Goal: Task Accomplishment & Management: Manage account settings

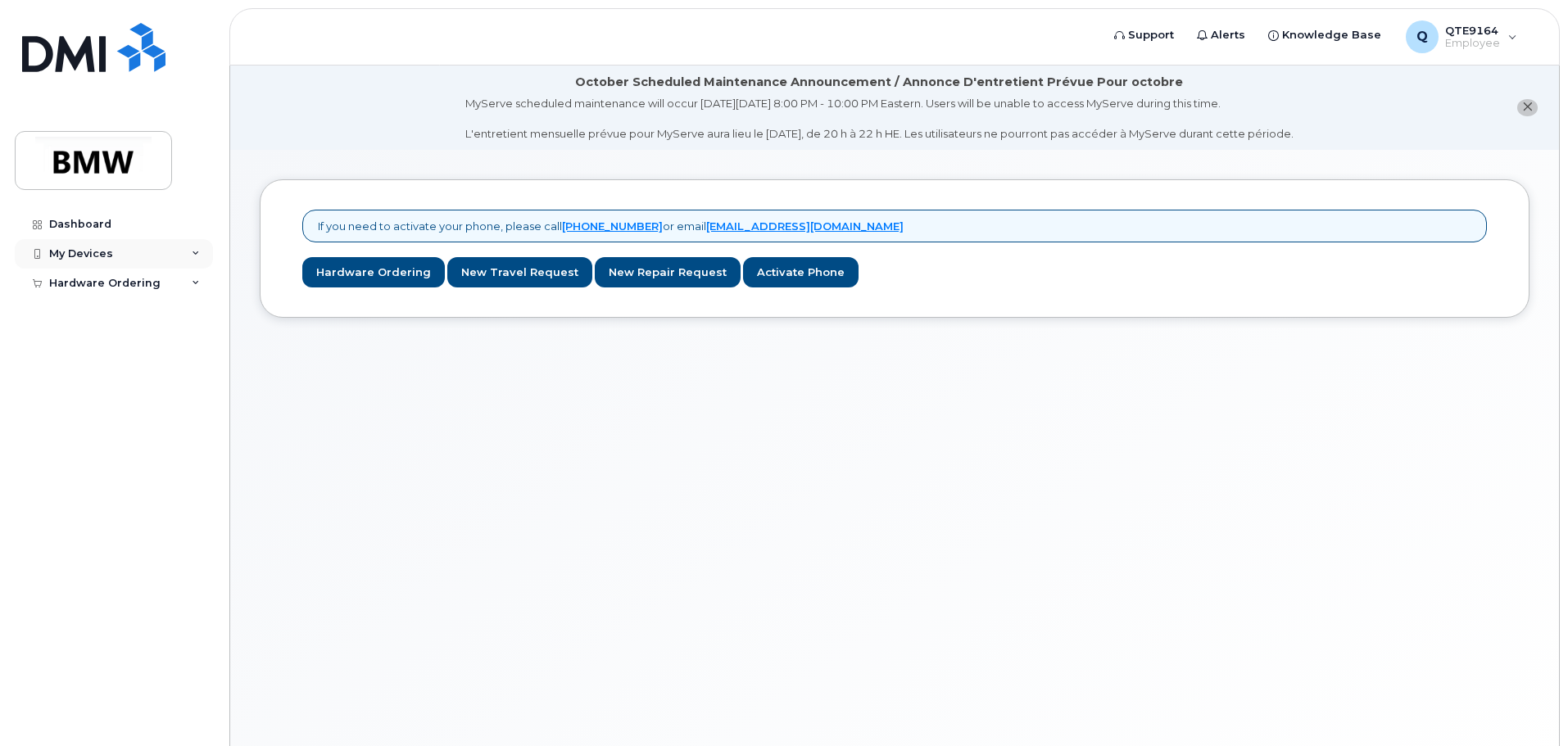
click at [121, 259] on div "My Devices" at bounding box center [113, 254] width 199 height 30
click at [102, 215] on link "Dashboard" at bounding box center [113, 224] width 199 height 30
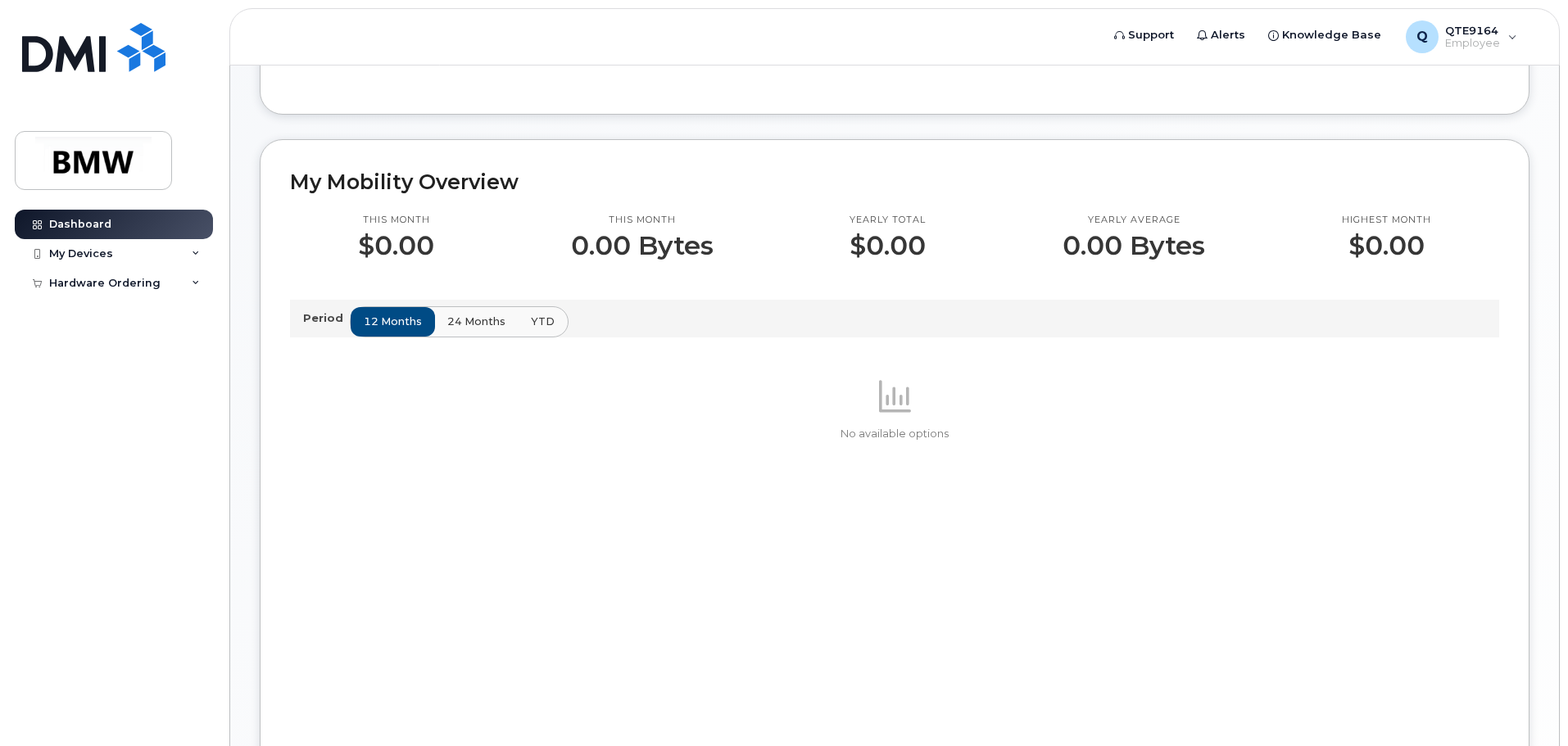
scroll to position [574, 0]
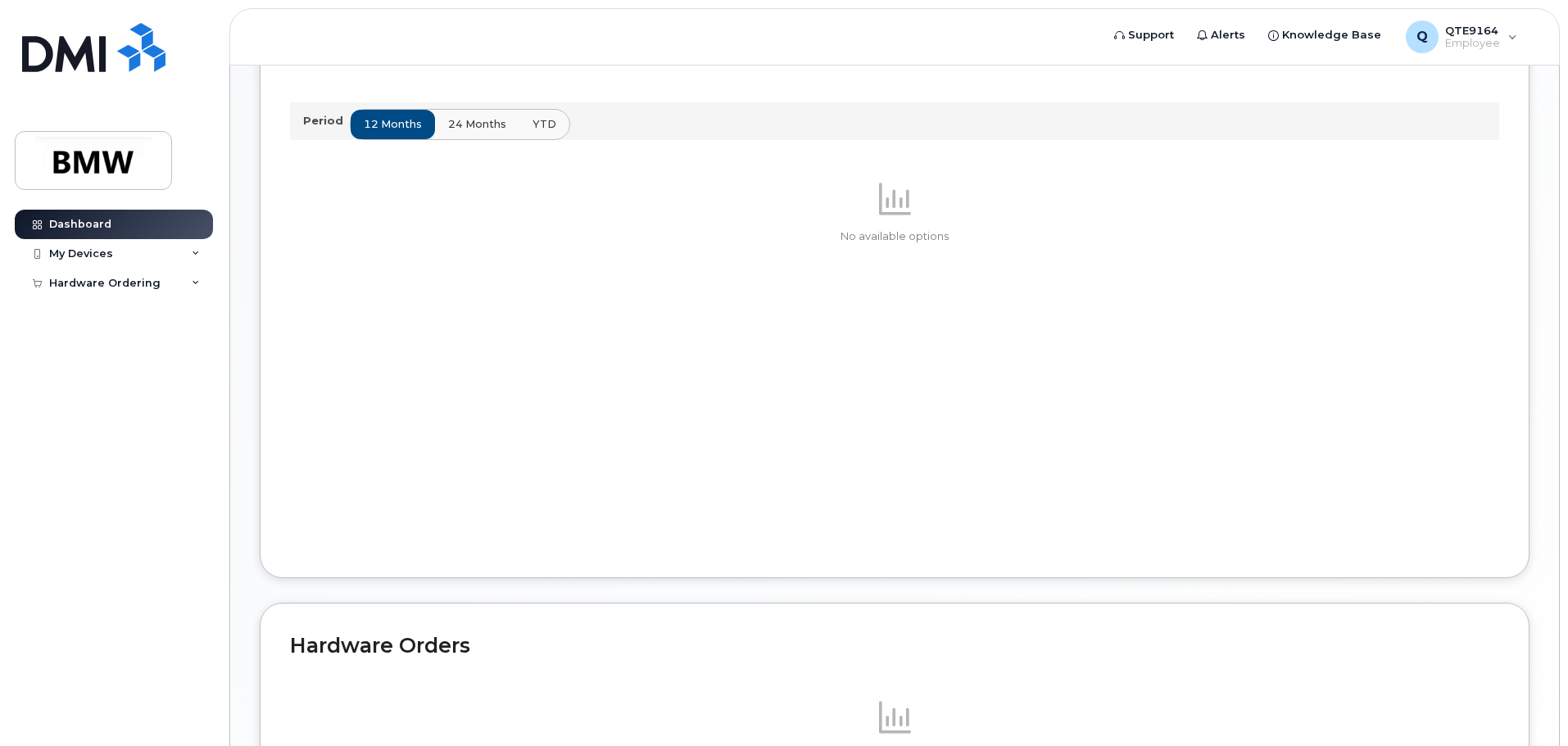
click at [466, 132] on span "24 months" at bounding box center [477, 124] width 58 height 15
click at [534, 132] on span "YTD" at bounding box center [544, 124] width 24 height 15
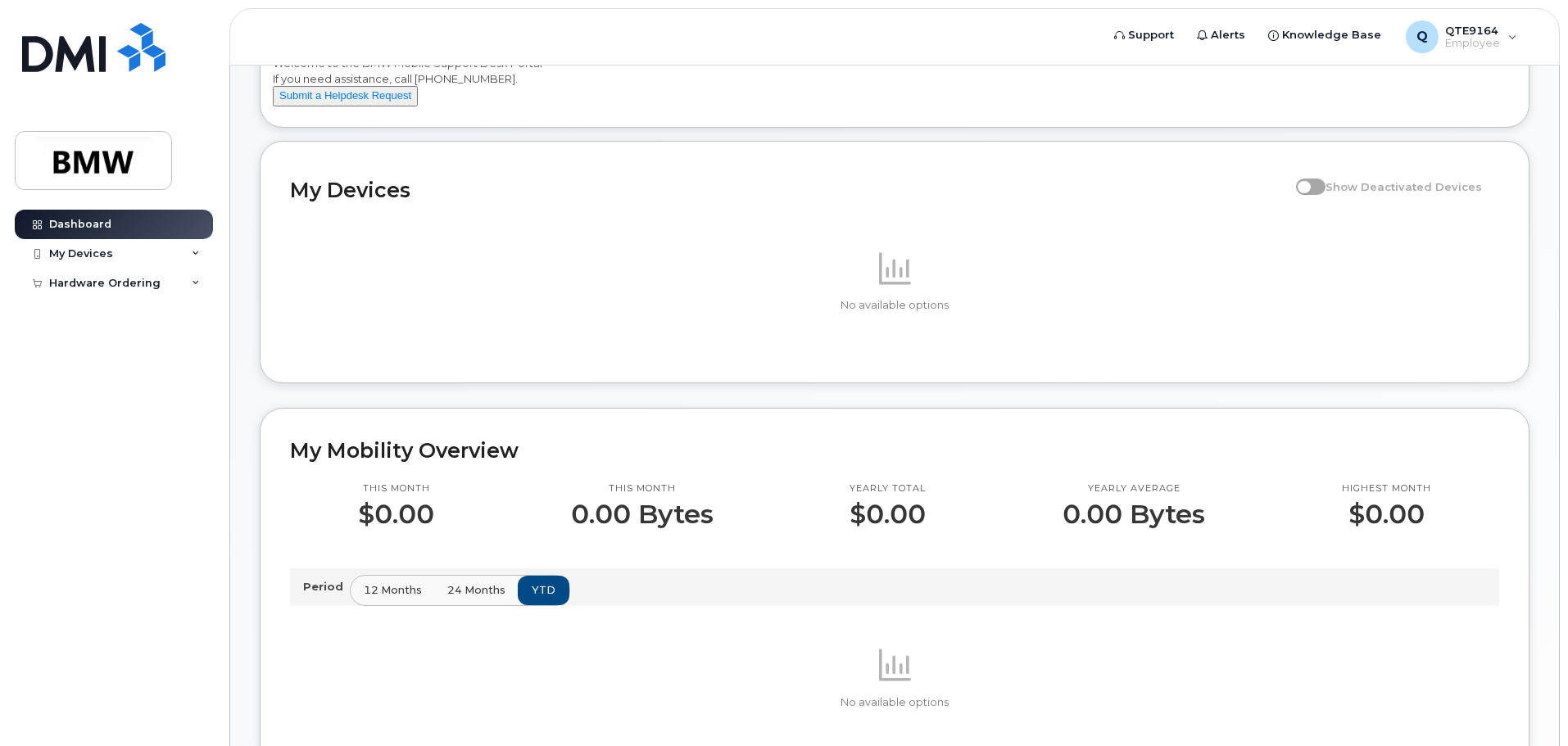
scroll to position [0, 0]
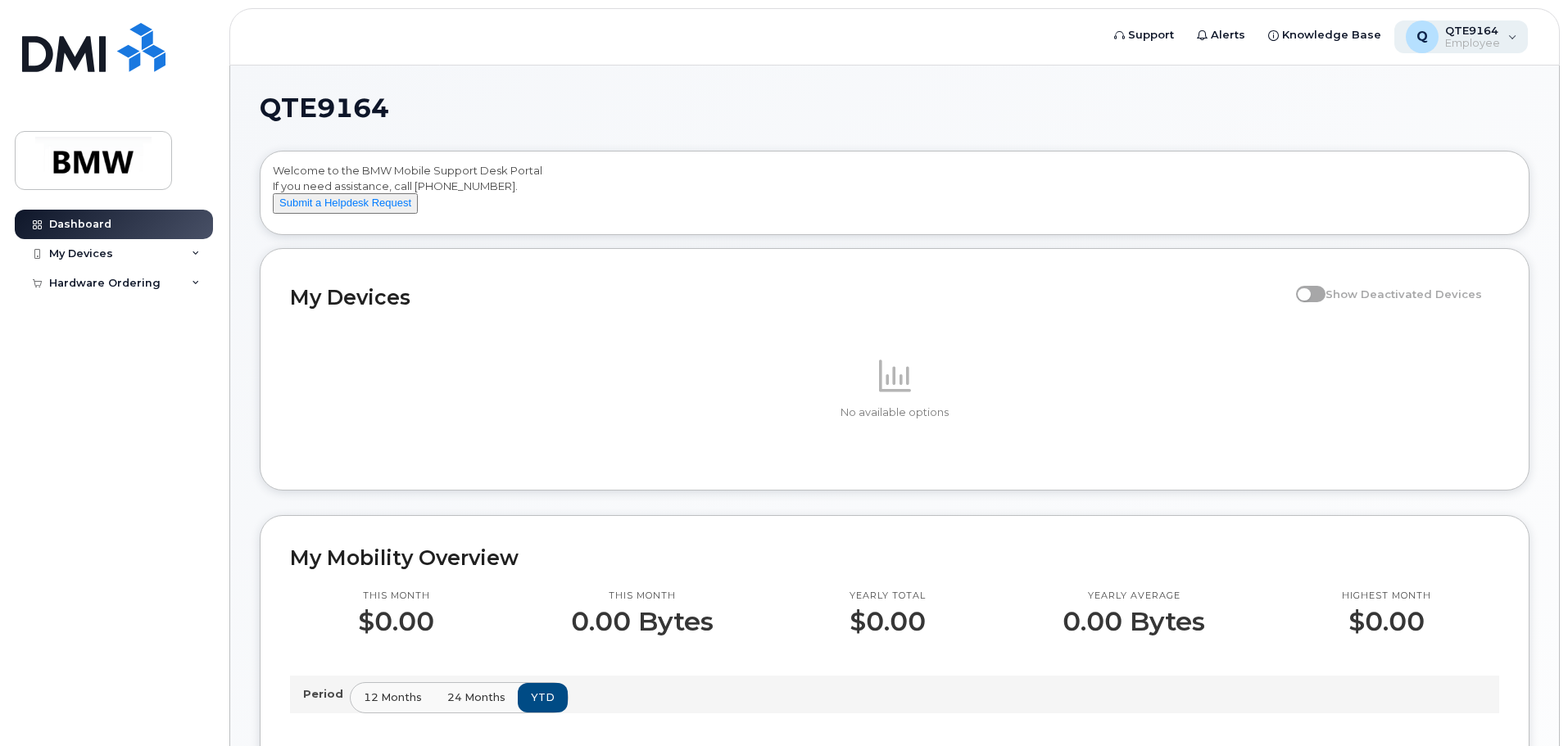
click at [1477, 39] on span "Employee" at bounding box center [1473, 43] width 55 height 13
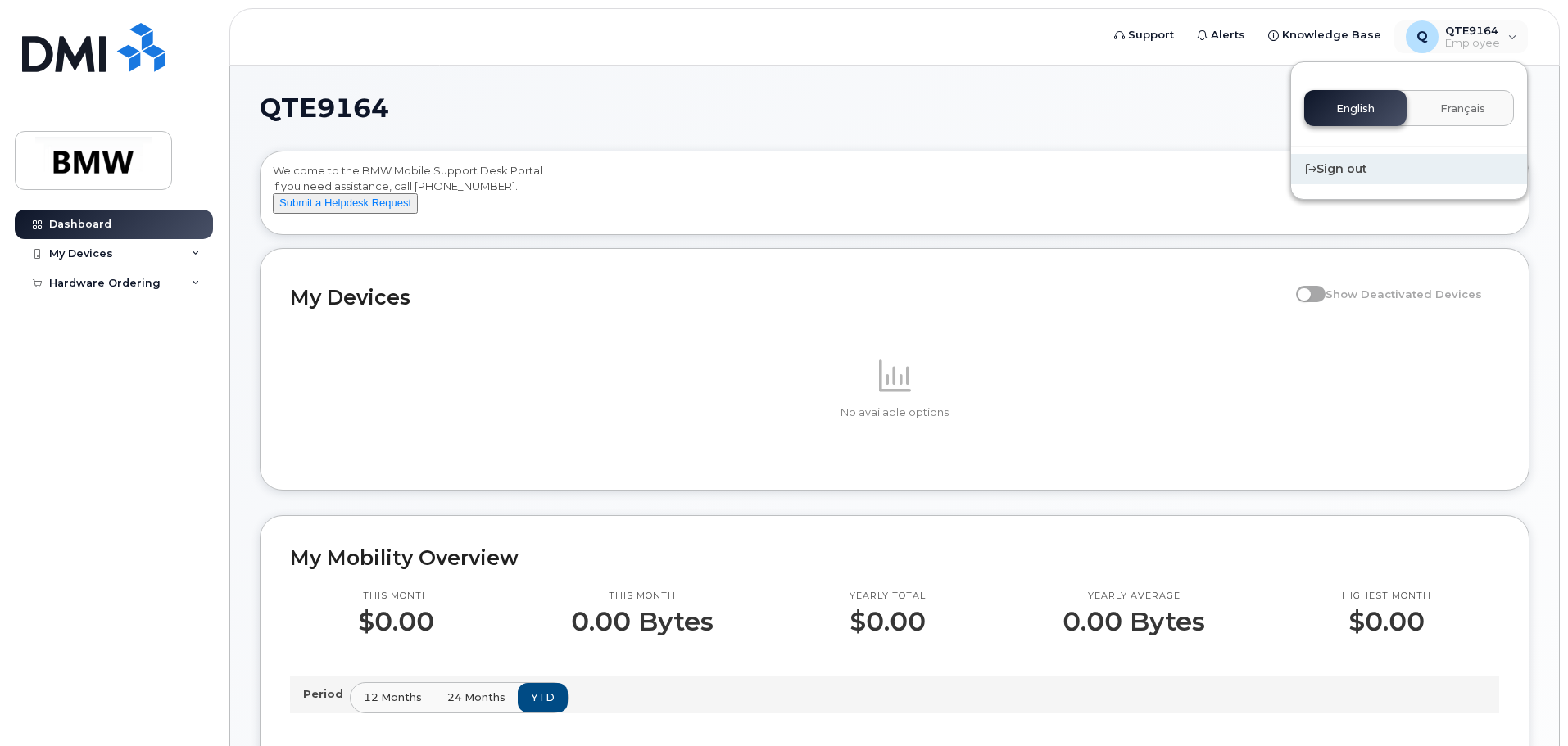
click at [1354, 166] on div "Sign out" at bounding box center [1409, 170] width 236 height 31
